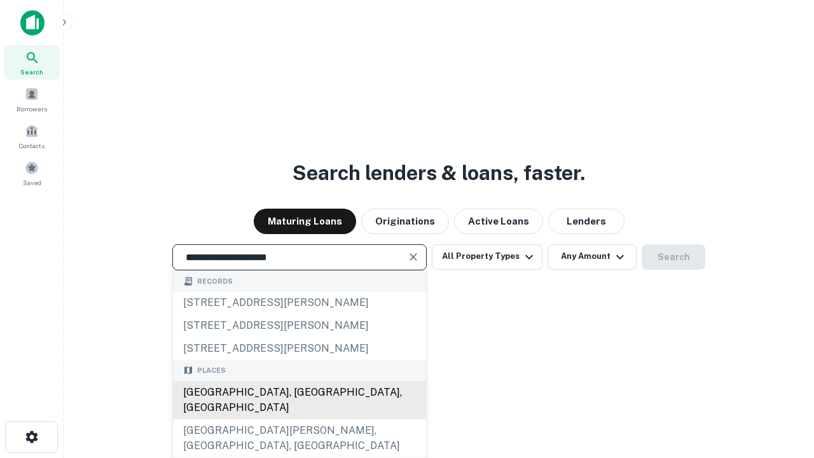
click at [299, 419] on div "[GEOGRAPHIC_DATA], [GEOGRAPHIC_DATA], [GEOGRAPHIC_DATA]" at bounding box center [299, 400] width 253 height 38
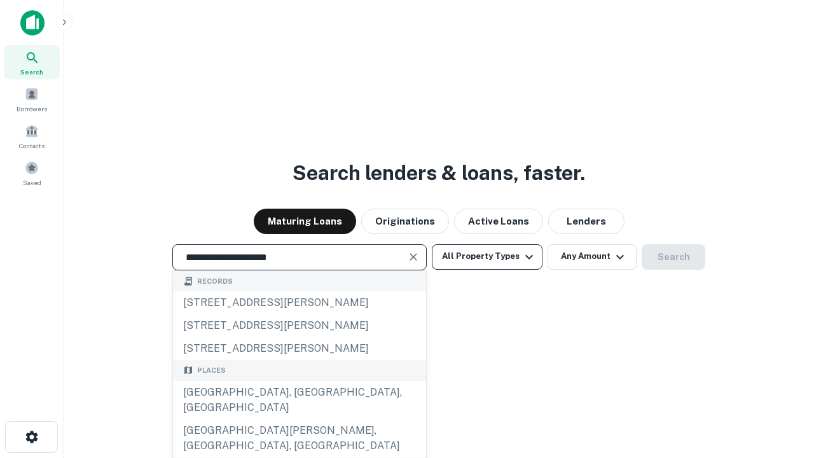
click at [487, 256] on button "All Property Types" at bounding box center [487, 256] width 111 height 25
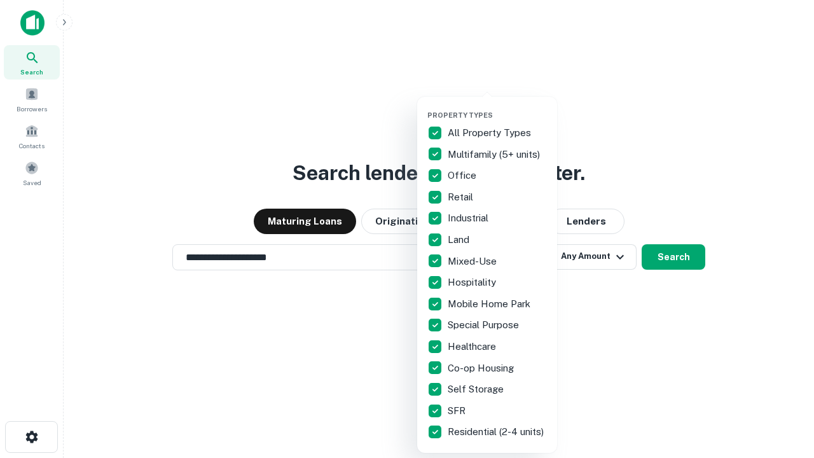
type input "**********"
click at [497, 107] on button "button" at bounding box center [497, 107] width 140 height 1
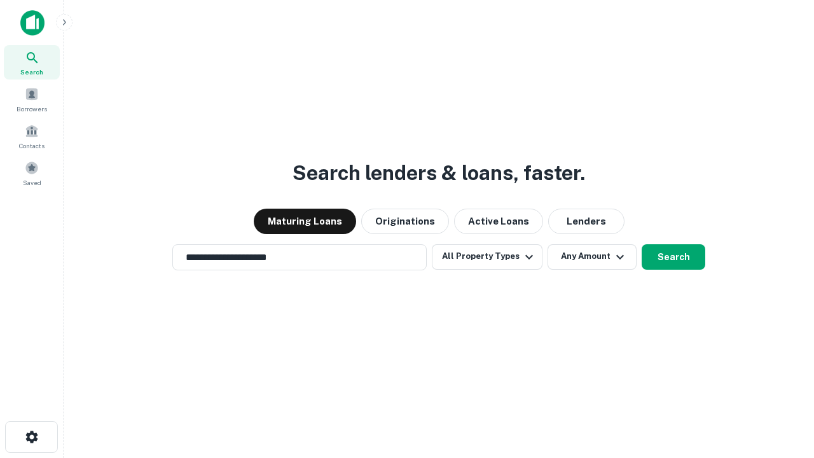
scroll to position [20, 0]
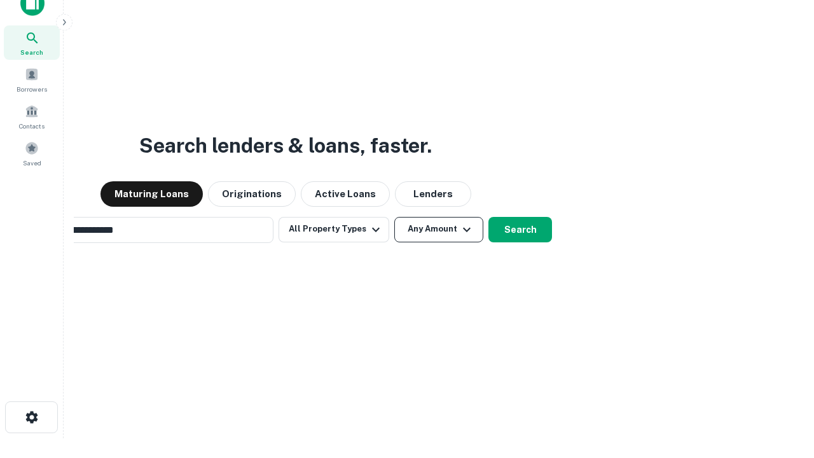
click at [394, 217] on button "Any Amount" at bounding box center [438, 229] width 89 height 25
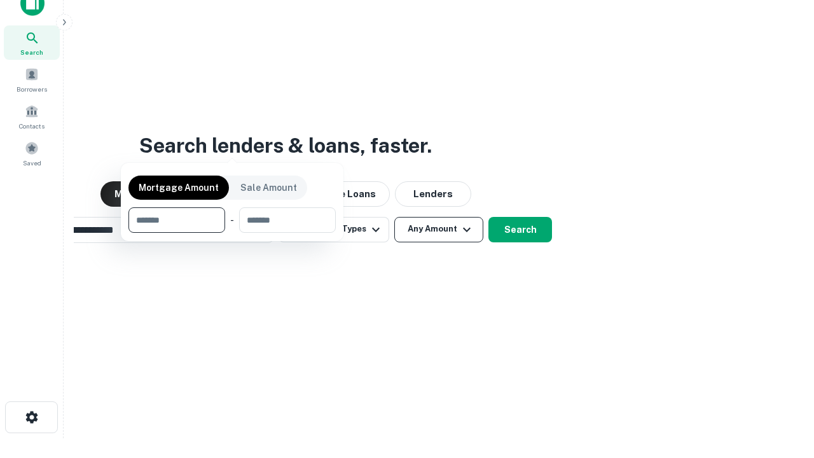
scroll to position [20, 0]
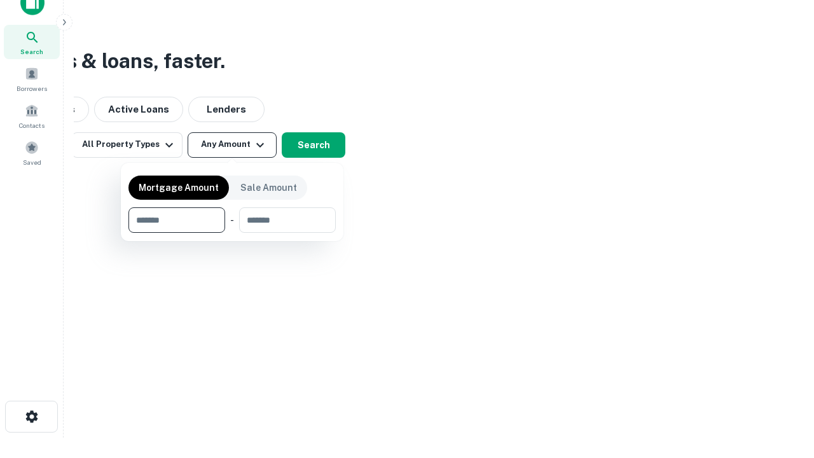
type input "*******"
click at [232, 233] on button "button" at bounding box center [231, 233] width 207 height 1
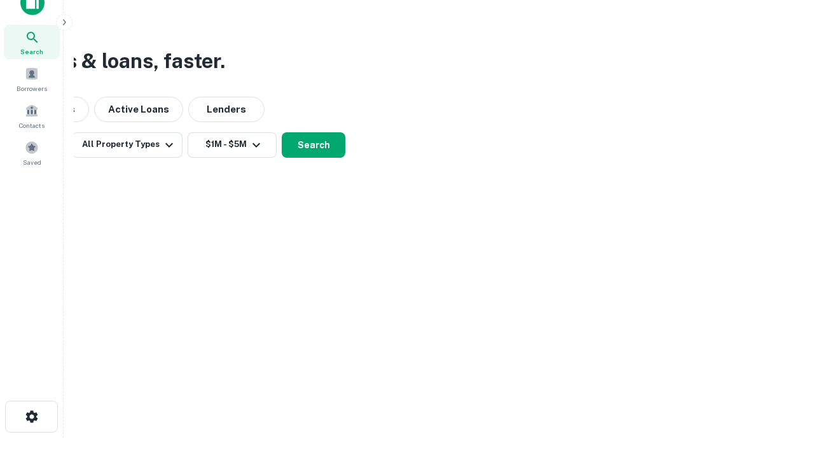
scroll to position [8, 235]
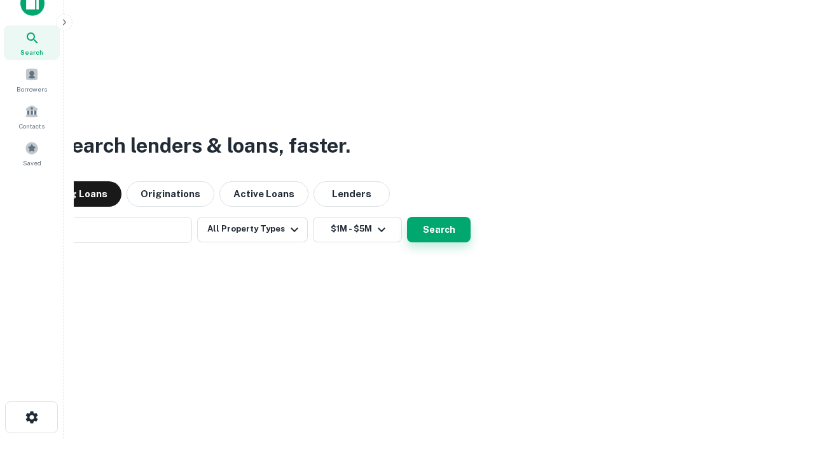
click at [407, 217] on button "Search" at bounding box center [439, 229] width 64 height 25
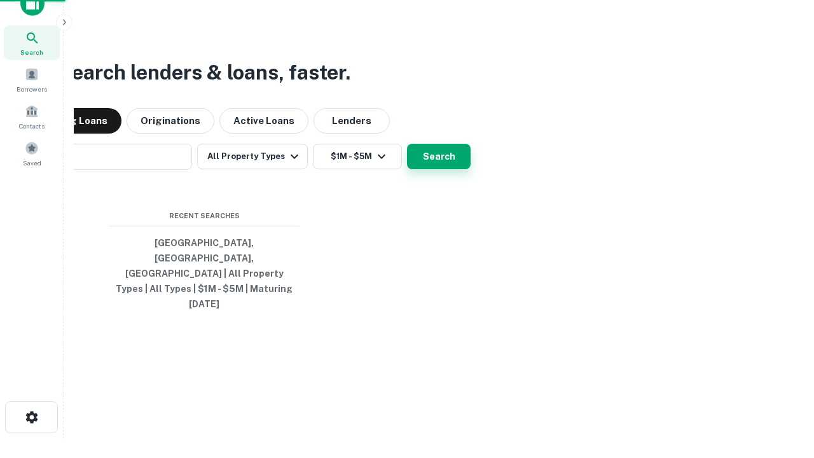
scroll to position [34, 360]
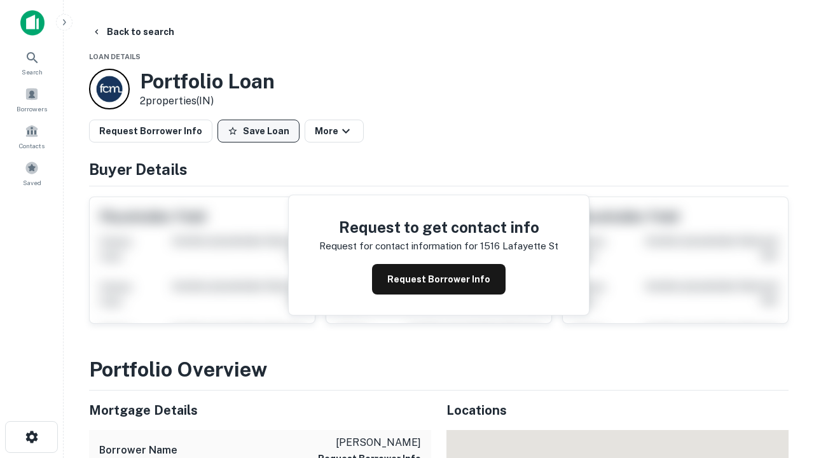
click at [258, 131] on button "Save Loan" at bounding box center [258, 131] width 82 height 23
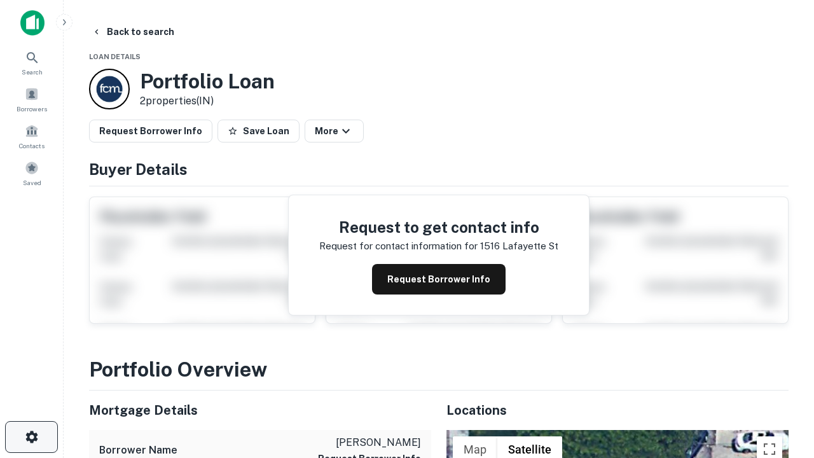
click at [31, 437] on icon "button" at bounding box center [31, 436] width 15 height 15
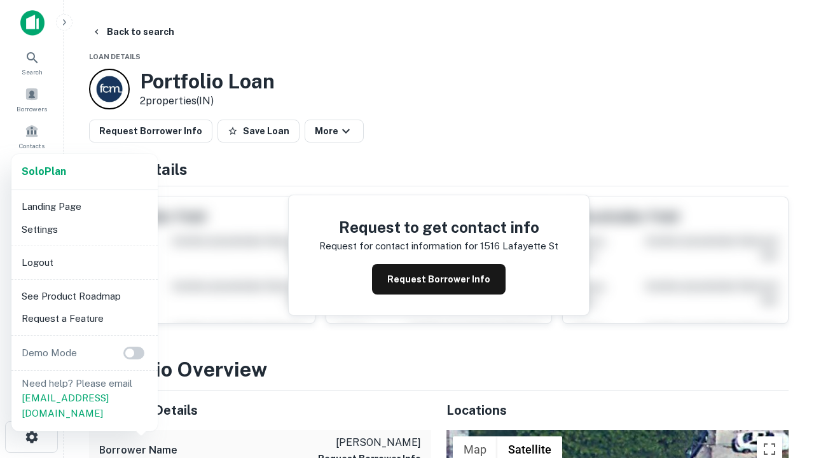
click at [84, 262] on li "Logout" at bounding box center [85, 262] width 136 height 23
